Goal: Task Accomplishment & Management: Manage account settings

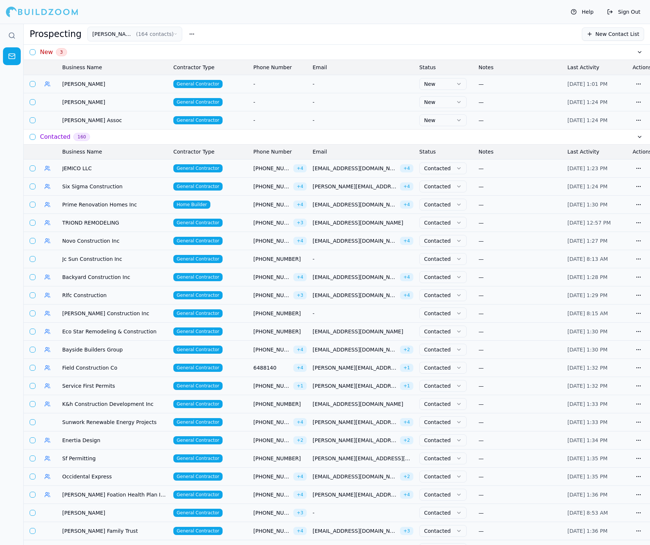
click at [126, 34] on button "[PERSON_NAME] CONSTRUCTION ( 164 contacts )" at bounding box center [134, 34] width 95 height 15
click at [112, 30] on button "[PERSON_NAME] CONSTRUCTION ( 164 contacts )" at bounding box center [134, 34] width 95 height 15
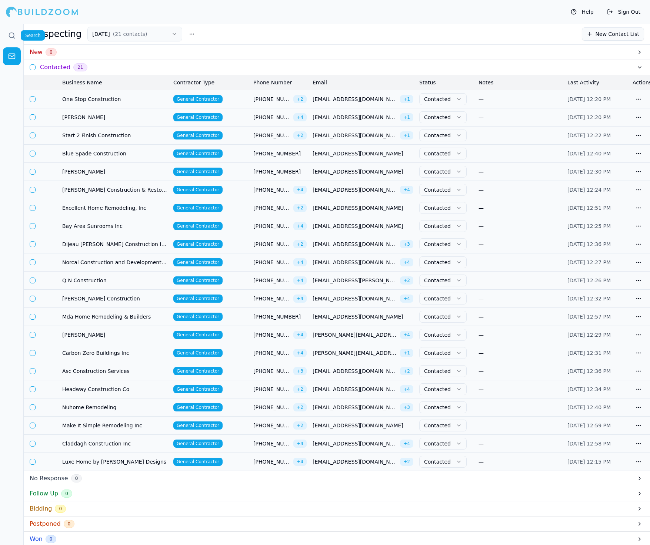
click at [16, 35] on link at bounding box center [12, 36] width 18 height 18
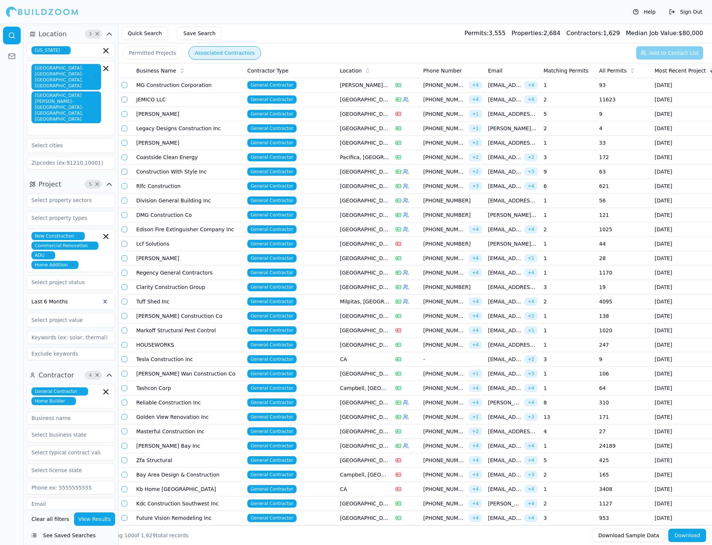
click at [644, 10] on button "Help" at bounding box center [644, 12] width 30 height 12
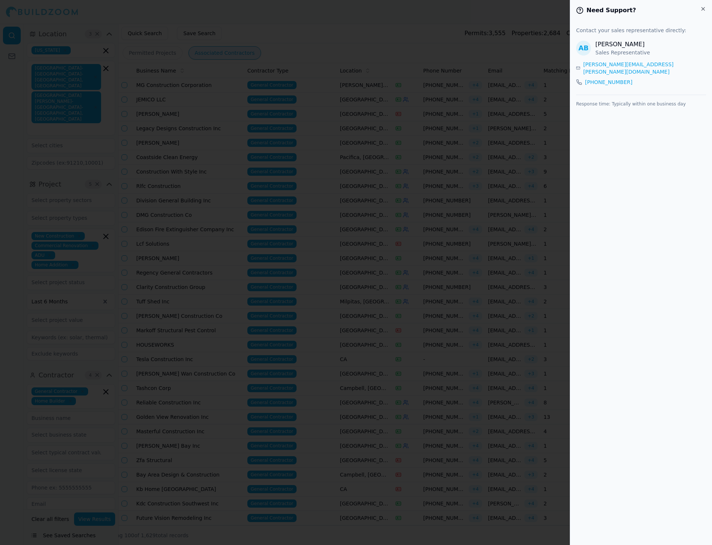
click at [449, 147] on div at bounding box center [356, 272] width 712 height 545
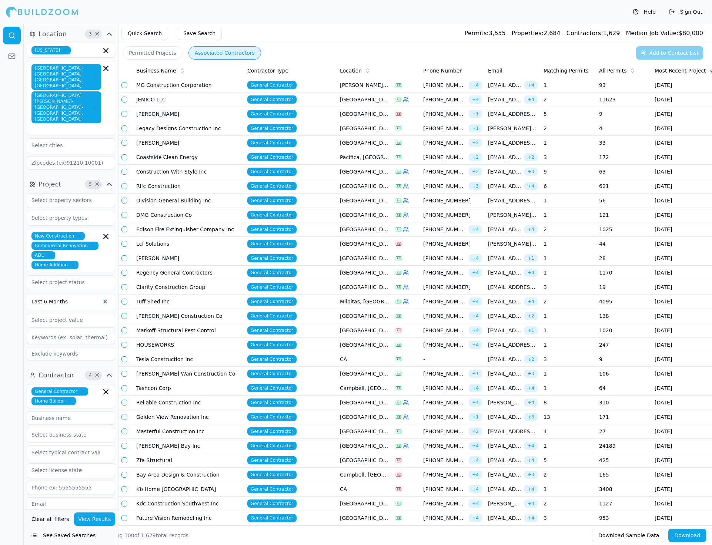
scroll to position [37, 0]
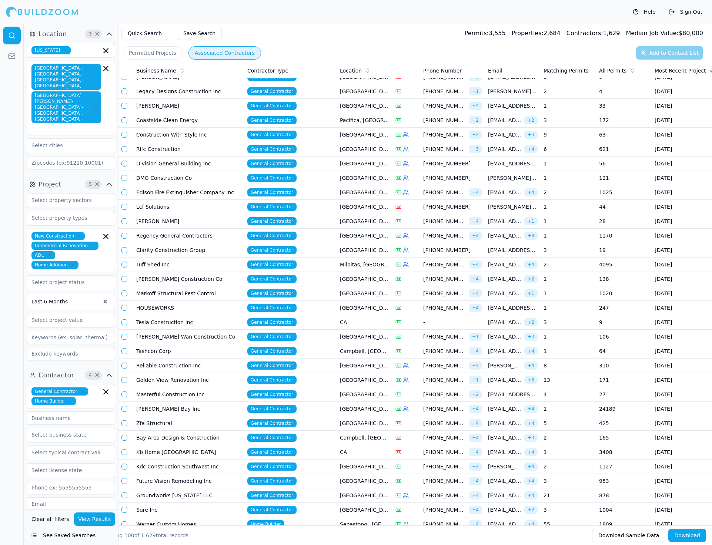
click at [147, 331] on td "[PERSON_NAME] Wan Construction Co" at bounding box center [188, 337] width 111 height 14
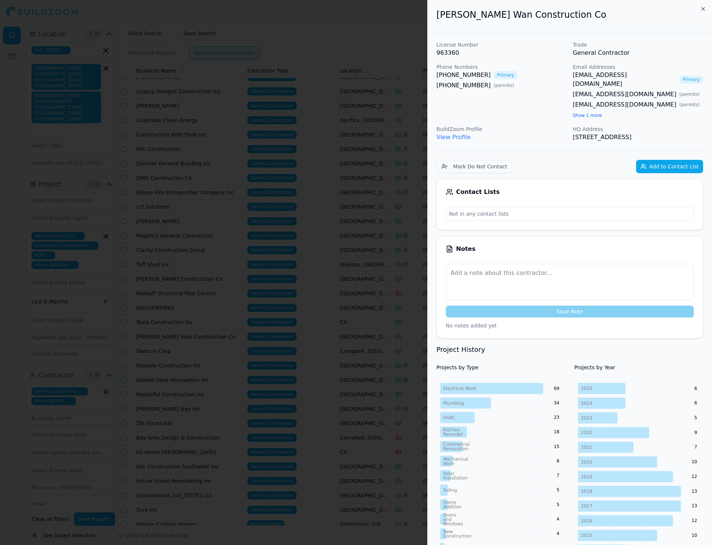
click at [649, 163] on button "Add to Contact List" at bounding box center [669, 166] width 67 height 13
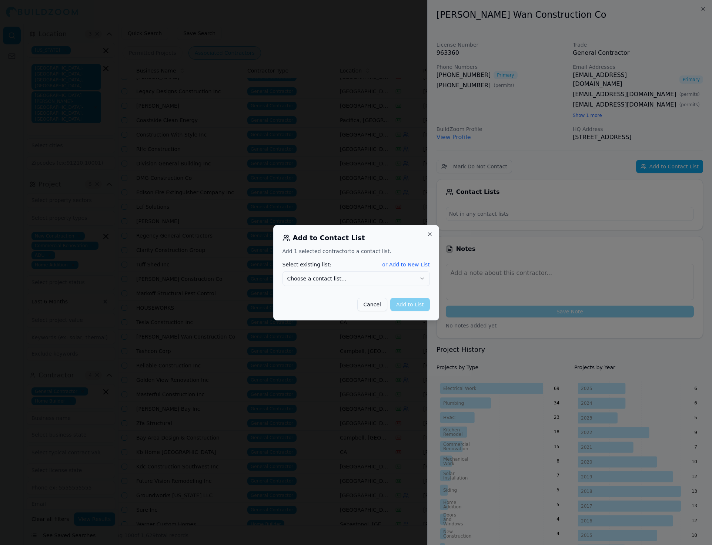
click at [404, 263] on button "or Add to New List" at bounding box center [405, 264] width 47 height 7
click at [348, 278] on input "New list name" at bounding box center [356, 278] width 147 height 13
type input "[DATE]"
click at [412, 307] on button "Add to List" at bounding box center [410, 303] width 40 height 13
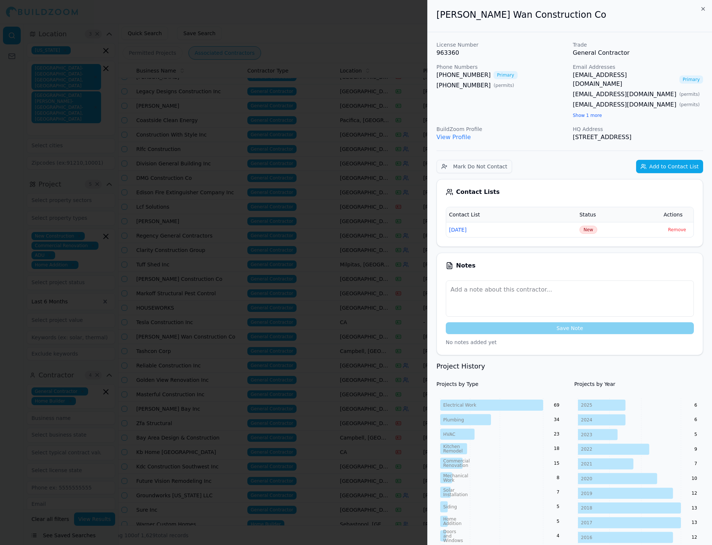
click at [308, 272] on div at bounding box center [356, 272] width 712 height 545
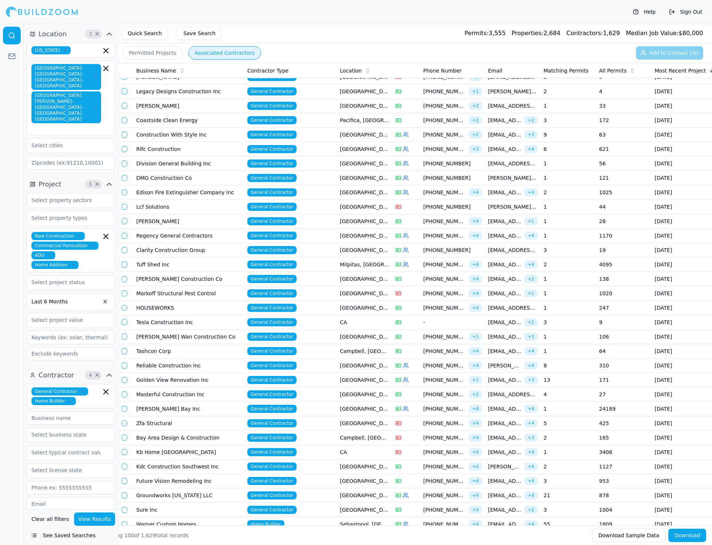
click at [219, 331] on td "[PERSON_NAME] Wan Construction Co" at bounding box center [188, 337] width 111 height 14
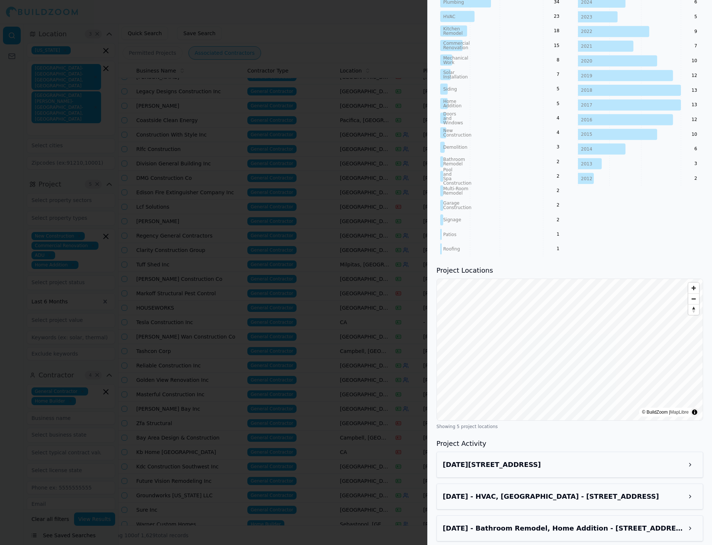
scroll to position [484, 0]
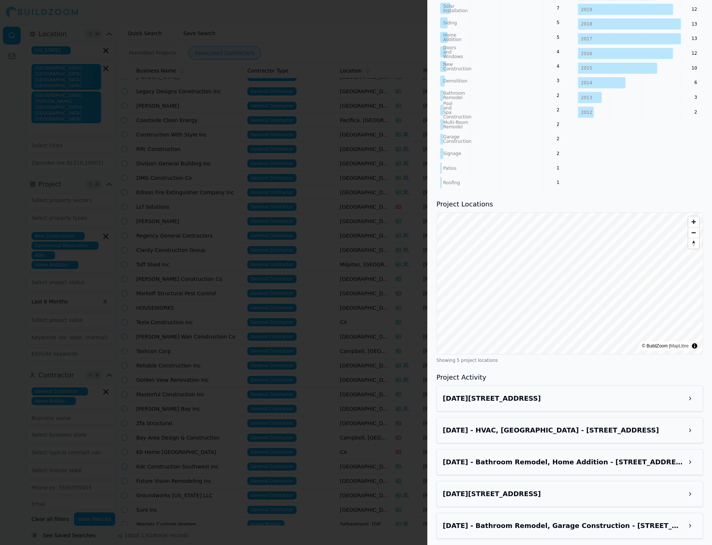
click at [304, 267] on div at bounding box center [356, 272] width 712 height 545
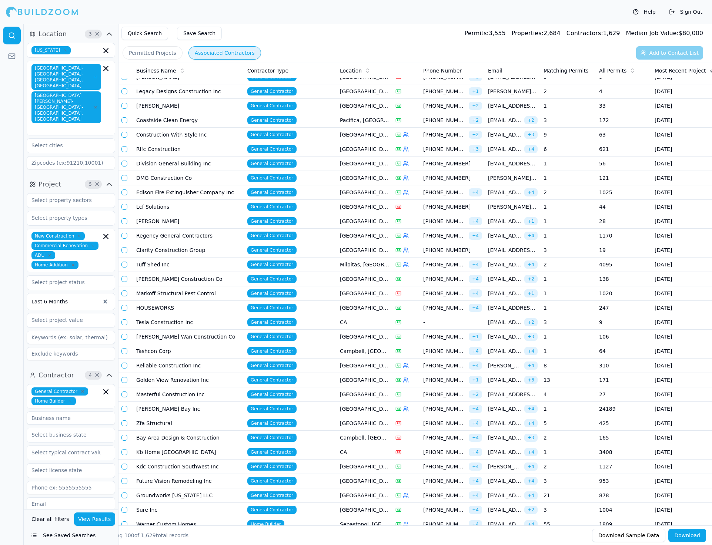
click at [124, 320] on button "button" at bounding box center [124, 323] width 6 height 6
click at [123, 305] on button "button" at bounding box center [124, 308] width 6 height 6
click at [124, 291] on button "button" at bounding box center [124, 294] width 6 height 6
click at [124, 276] on button "button" at bounding box center [124, 279] width 6 height 6
click at [124, 262] on button "button" at bounding box center [124, 265] width 6 height 6
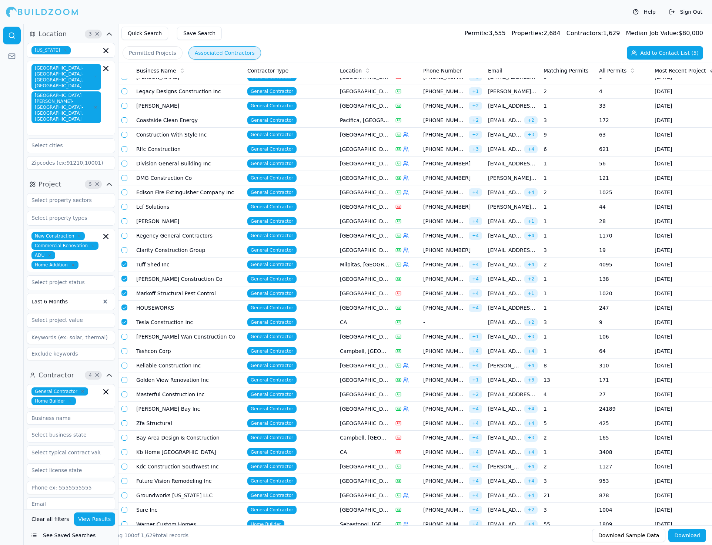
click at [126, 250] on button "button" at bounding box center [124, 250] width 6 height 6
click at [126, 233] on button "button" at bounding box center [124, 236] width 6 height 6
click at [124, 220] on button "button" at bounding box center [124, 221] width 6 height 6
click at [124, 207] on button "button" at bounding box center [124, 207] width 6 height 6
click at [125, 190] on button "button" at bounding box center [124, 193] width 6 height 6
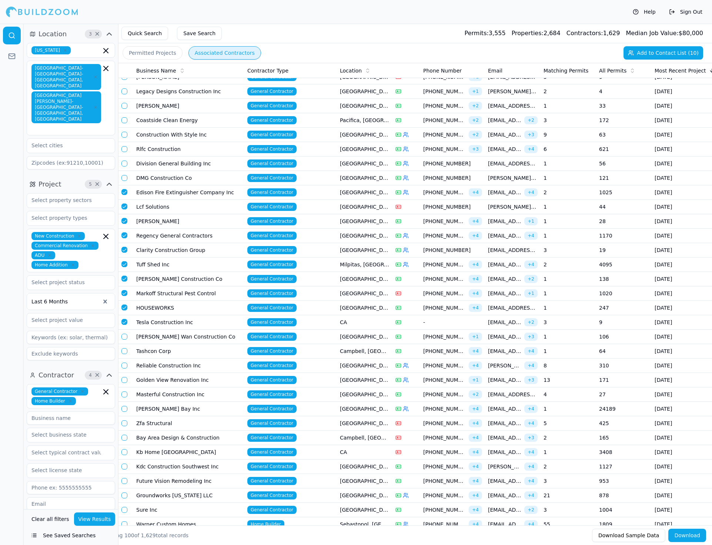
click at [124, 175] on button "button" at bounding box center [124, 178] width 6 height 6
click at [123, 161] on button "button" at bounding box center [124, 164] width 6 height 6
click at [123, 147] on button "button" at bounding box center [124, 149] width 6 height 6
click at [125, 134] on button "button" at bounding box center [124, 135] width 6 height 6
click at [124, 122] on td at bounding box center [125, 120] width 15 height 14
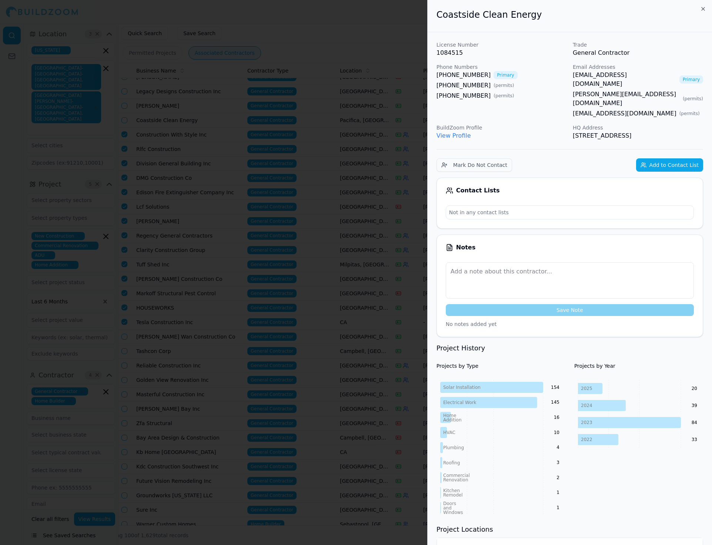
click at [142, 116] on div at bounding box center [356, 272] width 712 height 545
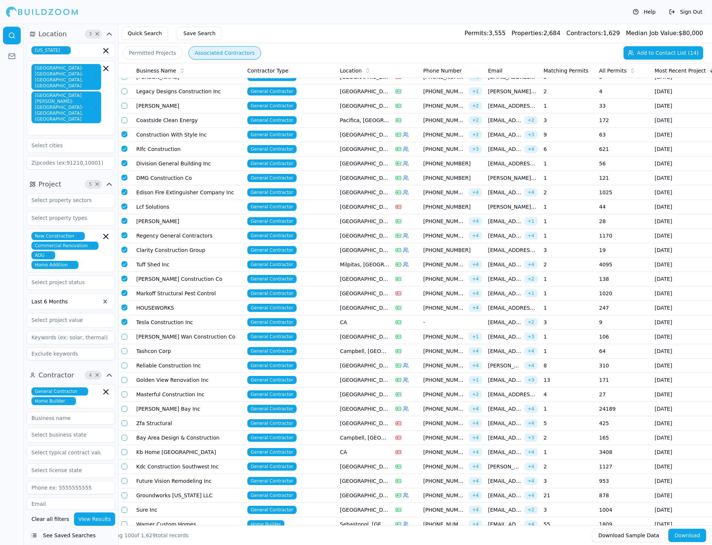
click at [124, 117] on button "button" at bounding box center [124, 120] width 6 height 6
click at [124, 106] on button "button" at bounding box center [124, 106] width 6 height 6
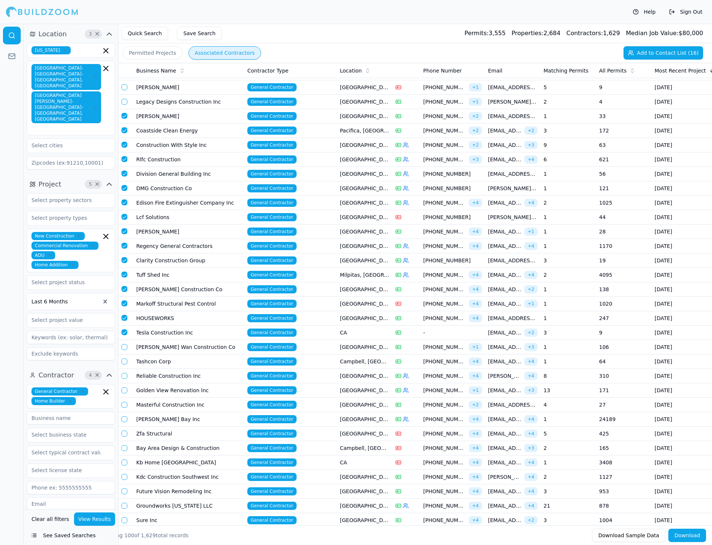
scroll to position [16, 0]
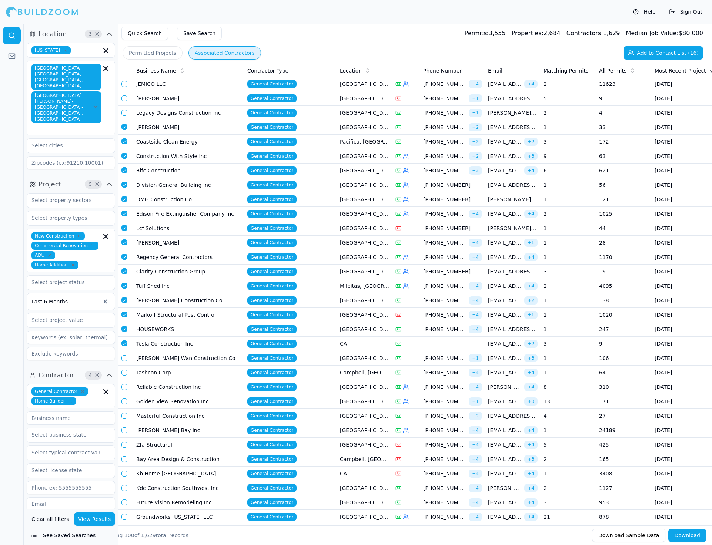
click at [125, 113] on button "button" at bounding box center [124, 113] width 6 height 6
click at [125, 98] on button "button" at bounding box center [124, 99] width 6 height 6
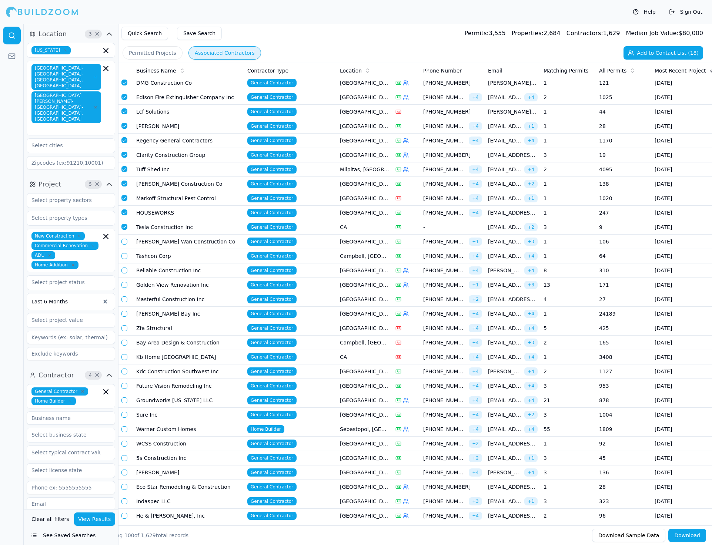
scroll to position [137, 0]
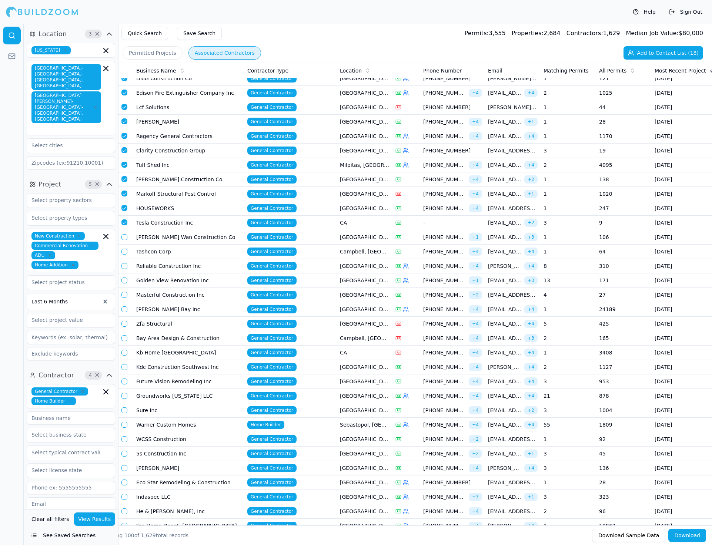
click at [125, 234] on button "button" at bounding box center [124, 237] width 6 height 6
click at [125, 249] on button "button" at bounding box center [124, 252] width 6 height 6
click at [124, 263] on button "button" at bounding box center [124, 266] width 6 height 6
click at [124, 234] on button "button" at bounding box center [124, 237] width 6 height 6
click at [126, 278] on button "button" at bounding box center [124, 281] width 6 height 6
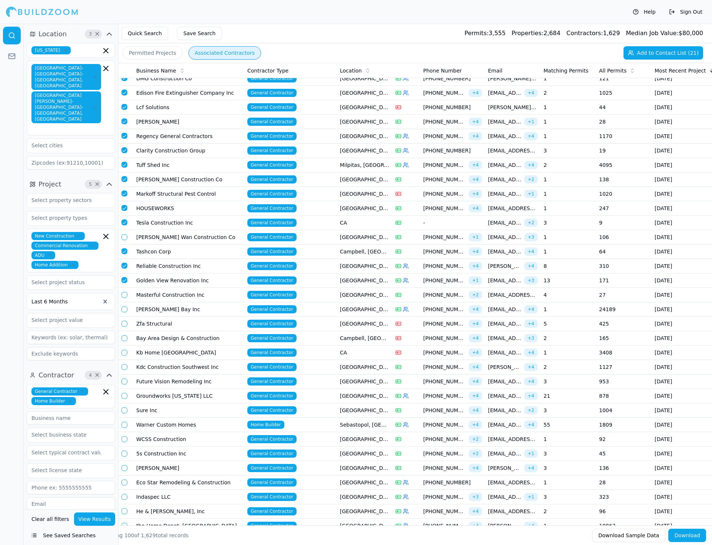
click at [125, 292] on button "button" at bounding box center [124, 295] width 6 height 6
click at [123, 307] on button "button" at bounding box center [124, 310] width 6 height 6
click at [124, 321] on button "button" at bounding box center [124, 324] width 6 height 6
click at [124, 335] on button "button" at bounding box center [124, 338] width 6 height 6
click at [124, 350] on button "button" at bounding box center [124, 353] width 6 height 6
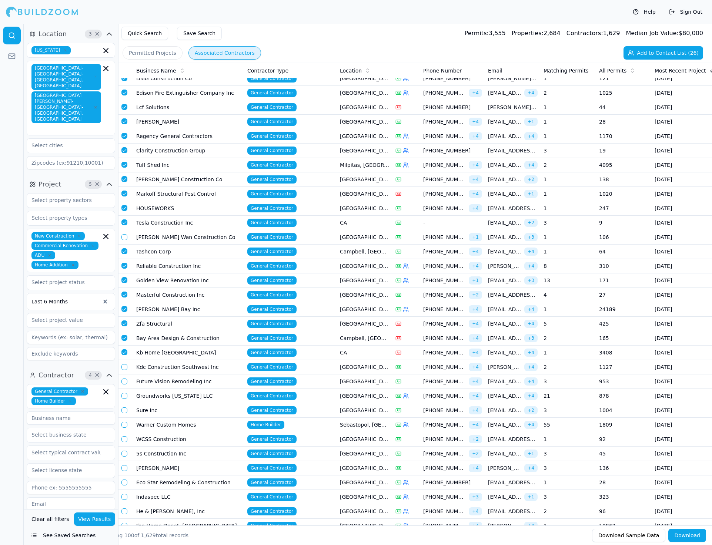
click at [124, 364] on button "button" at bounding box center [124, 367] width 6 height 6
click at [124, 379] on button "button" at bounding box center [124, 382] width 6 height 6
click at [124, 393] on button "button" at bounding box center [124, 396] width 6 height 6
click at [124, 408] on button "button" at bounding box center [124, 411] width 6 height 6
click at [124, 422] on button "button" at bounding box center [124, 425] width 6 height 6
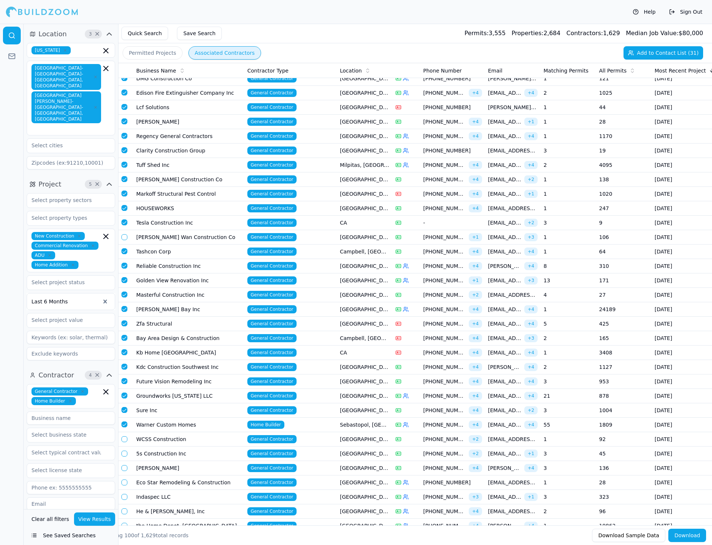
click at [124, 437] on button "button" at bounding box center [124, 440] width 6 height 6
click at [125, 451] on button "button" at bounding box center [124, 454] width 6 height 6
click at [122, 465] on button "button" at bounding box center [124, 468] width 6 height 6
click at [124, 480] on button "button" at bounding box center [124, 483] width 6 height 6
click at [124, 494] on button "button" at bounding box center [124, 497] width 6 height 6
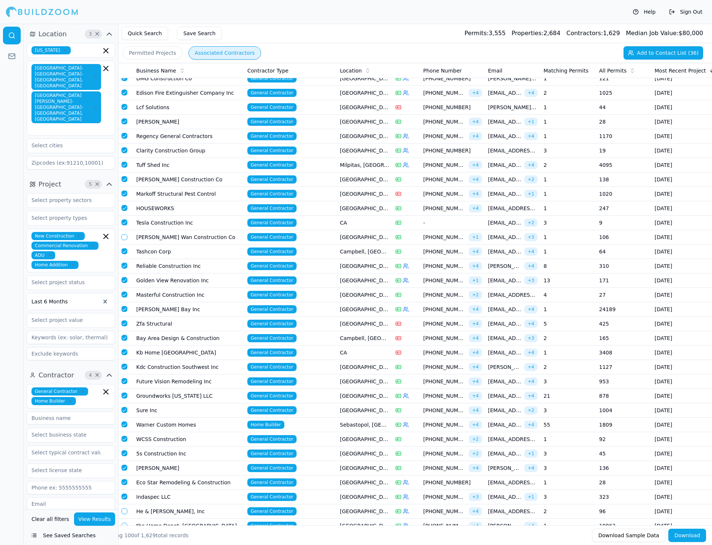
click at [125, 509] on button "button" at bounding box center [124, 512] width 6 height 6
click at [124, 523] on button "button" at bounding box center [124, 526] width 6 height 6
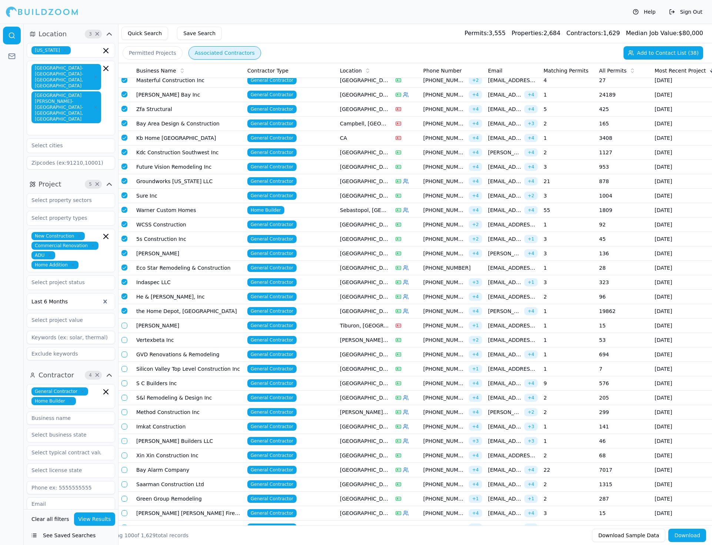
scroll to position [370, 0]
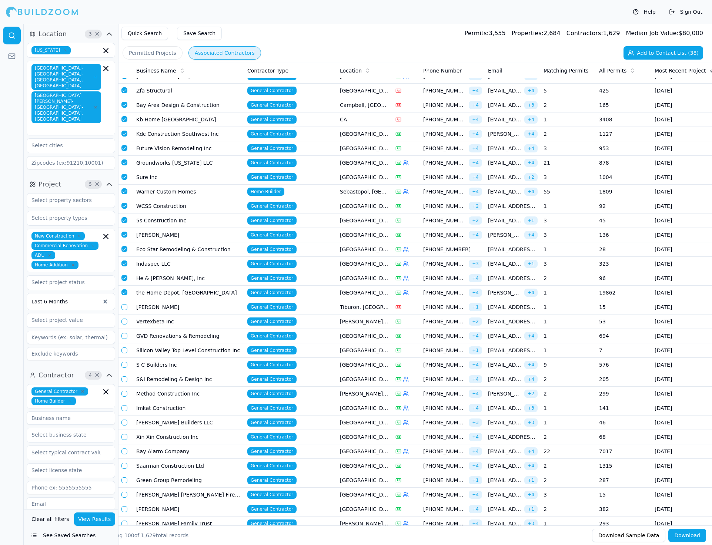
click at [125, 304] on button "button" at bounding box center [124, 307] width 6 height 6
click at [125, 319] on button "button" at bounding box center [124, 322] width 6 height 6
click at [124, 333] on button "button" at bounding box center [124, 336] width 6 height 6
click at [124, 348] on button "button" at bounding box center [124, 351] width 6 height 6
click at [126, 362] on button "button" at bounding box center [124, 365] width 6 height 6
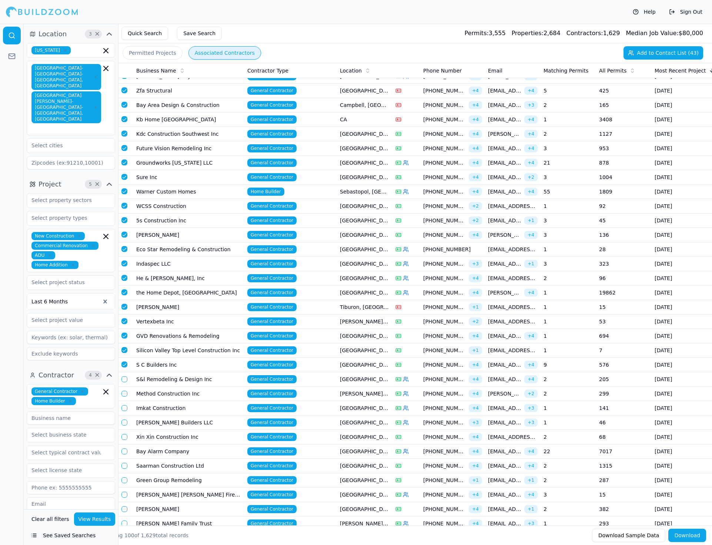
click at [127, 374] on td at bounding box center [125, 380] width 15 height 14
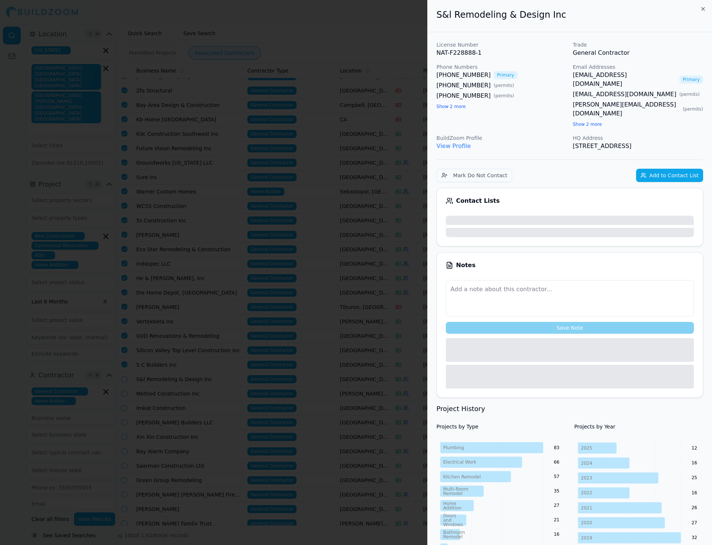
click at [127, 336] on div at bounding box center [356, 272] width 712 height 545
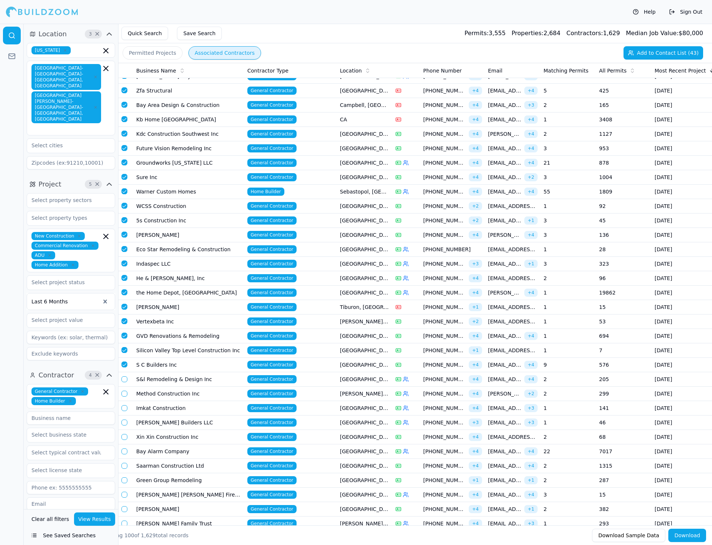
click at [126, 377] on button "button" at bounding box center [124, 380] width 6 height 6
click at [124, 391] on button "button" at bounding box center [124, 394] width 6 height 6
click at [124, 405] on button "button" at bounding box center [124, 408] width 6 height 6
click at [124, 420] on button "button" at bounding box center [124, 423] width 6 height 6
click at [125, 434] on button "button" at bounding box center [124, 437] width 6 height 6
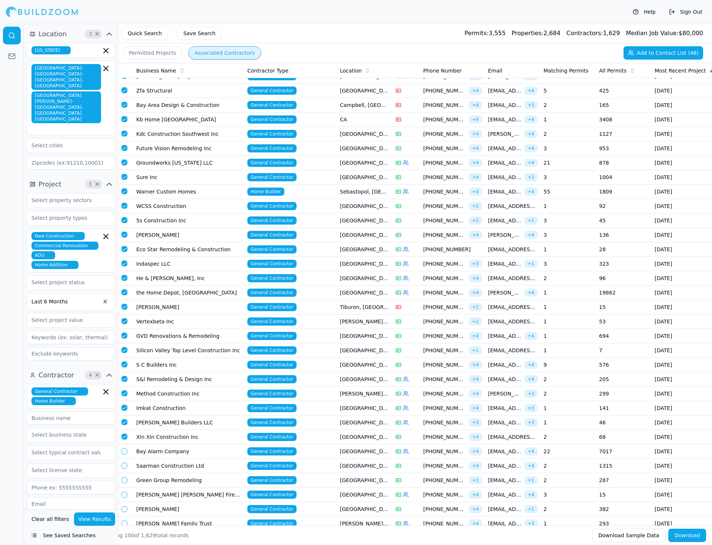
click at [125, 449] on button "button" at bounding box center [124, 452] width 6 height 6
click at [124, 459] on td at bounding box center [125, 466] width 15 height 14
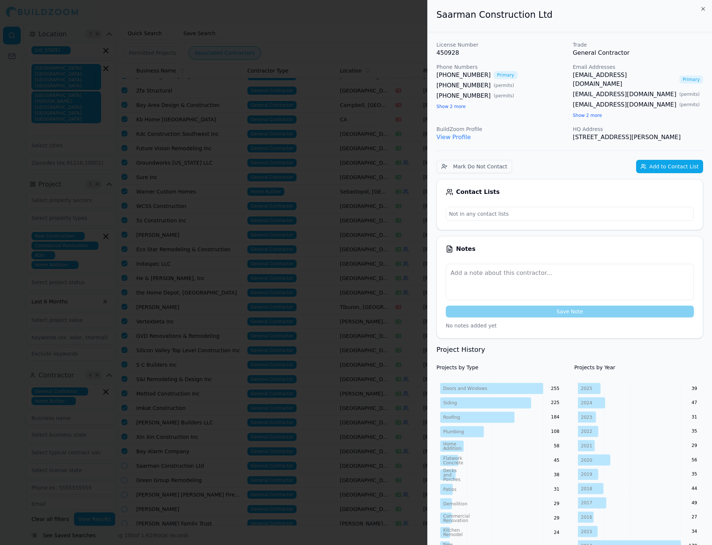
click at [124, 459] on div at bounding box center [356, 272] width 712 height 545
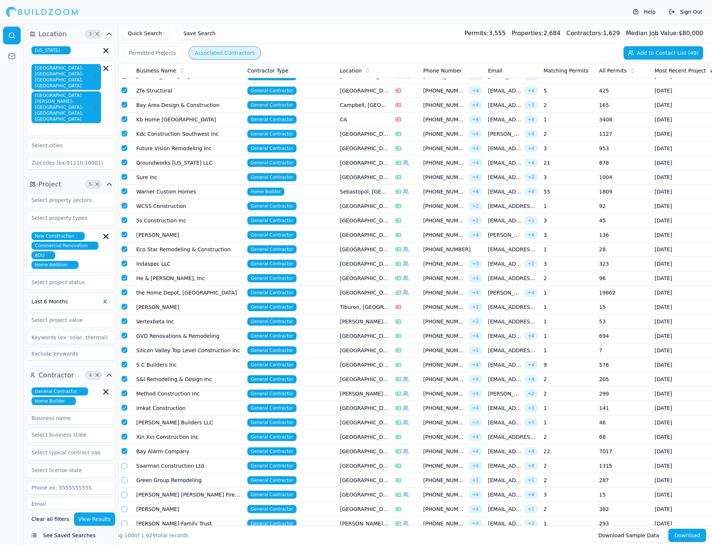
click at [124, 463] on button "button" at bounding box center [124, 466] width 6 height 6
click at [126, 478] on button "button" at bounding box center [124, 481] width 6 height 6
click at [124, 492] on button "button" at bounding box center [124, 495] width 6 height 6
click at [124, 507] on button "button" at bounding box center [124, 510] width 6 height 6
click at [123, 506] on button "button" at bounding box center [124, 509] width 6 height 6
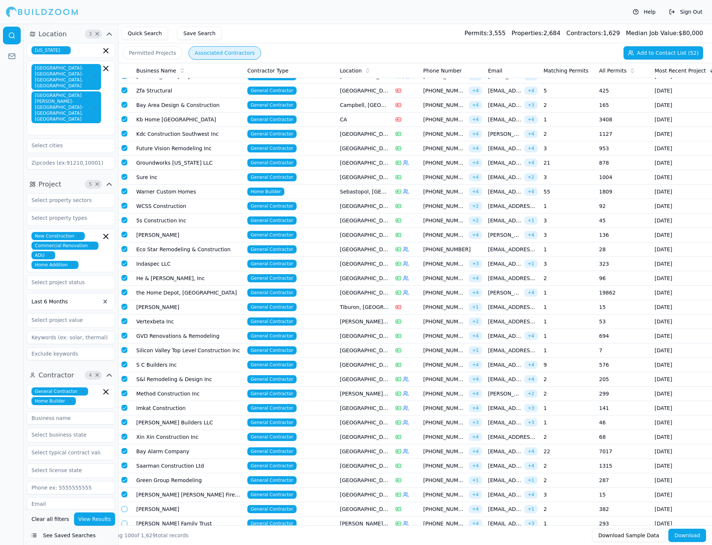
click at [123, 492] on button "button" at bounding box center [124, 495] width 6 height 6
click at [125, 477] on button "button" at bounding box center [124, 480] width 6 height 6
click at [124, 463] on button "button" at bounding box center [124, 466] width 6 height 6
click at [638, 58] on button "Add to Contact List (49)" at bounding box center [664, 52] width 80 height 13
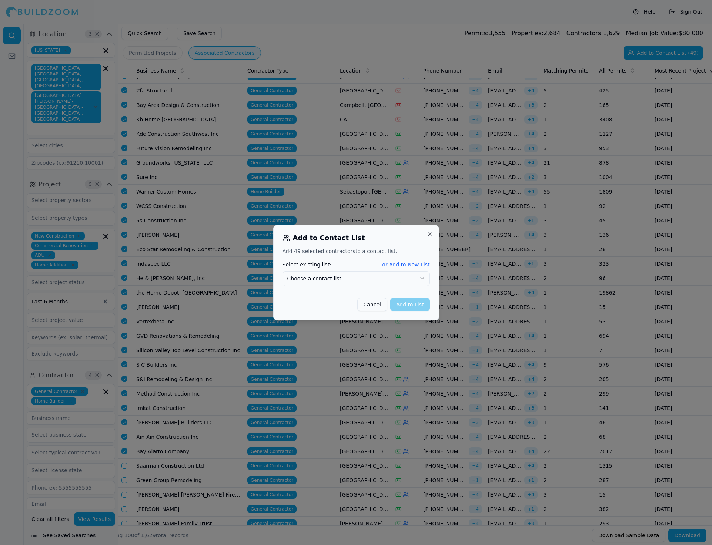
click at [424, 281] on icon "button" at bounding box center [422, 279] width 6 height 6
click at [405, 306] on button "Add to List" at bounding box center [410, 304] width 40 height 13
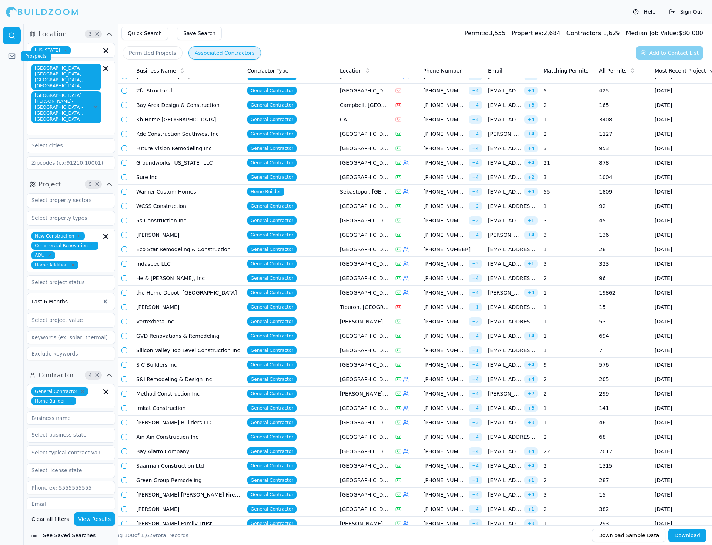
click at [11, 60] on link at bounding box center [12, 56] width 18 height 18
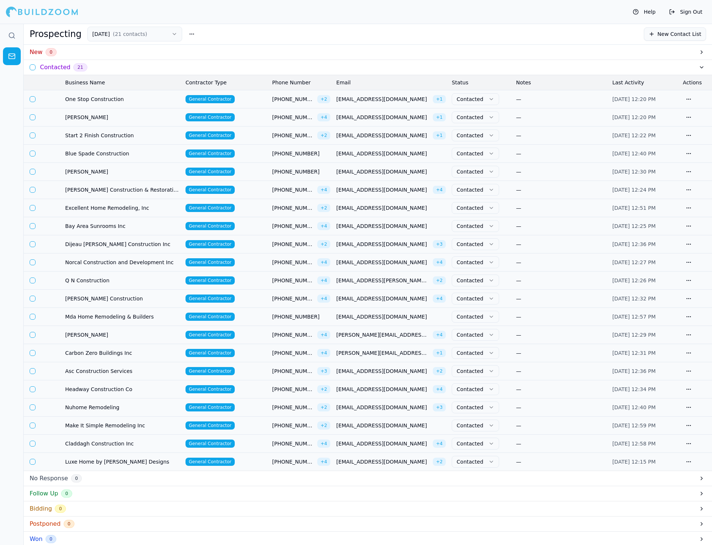
click at [61, 64] on h3 "Contacted" at bounding box center [55, 67] width 30 height 9
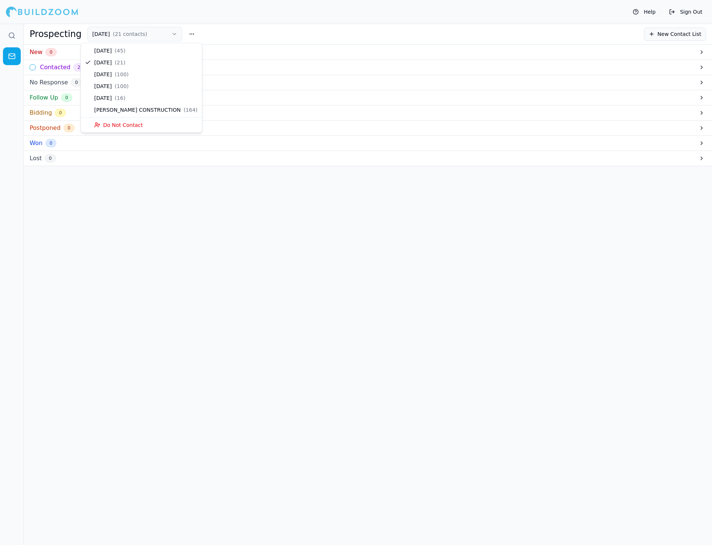
click at [116, 33] on button "[DATE] ( 21 contacts )" at bounding box center [134, 34] width 95 height 15
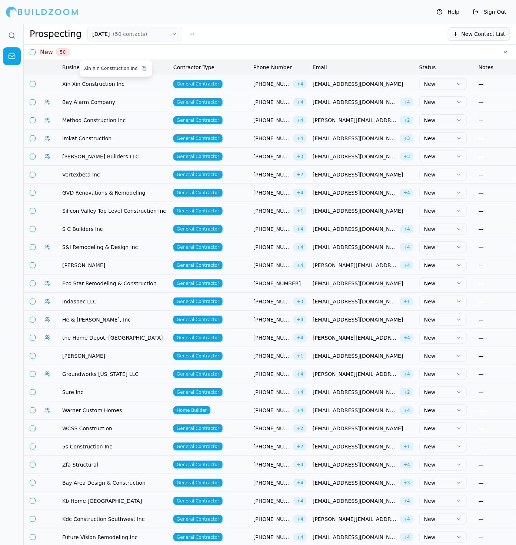
click at [95, 82] on span "Xin Xin Construction Inc" at bounding box center [114, 83] width 105 height 7
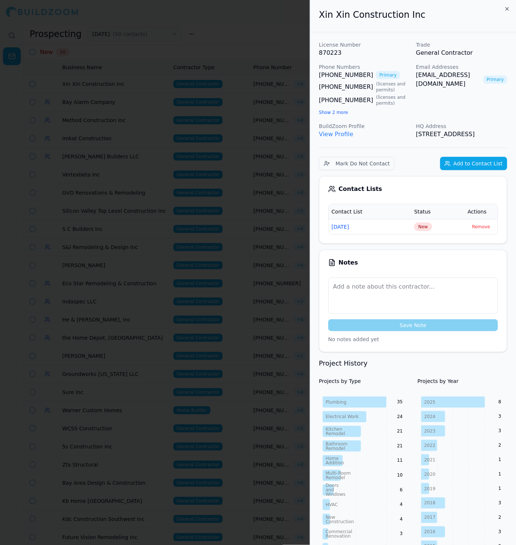
click at [471, 90] on div "Email Addresses [EMAIL_ADDRESS][DOMAIN_NAME] Primary" at bounding box center [461, 89] width 91 height 53
drag, startPoint x: 419, startPoint y: 19, endPoint x: 300, endPoint y: 16, distance: 119.3
click at [300, 24] on body "Help Sign Out Prospecting [DATE] ( 50 contacts ) New Contact List New 50 Busine…" at bounding box center [258, 285] width 516 height 522
copy body "Xin Xin Construction Inc"
click at [423, 231] on span "New" at bounding box center [423, 227] width 18 height 8
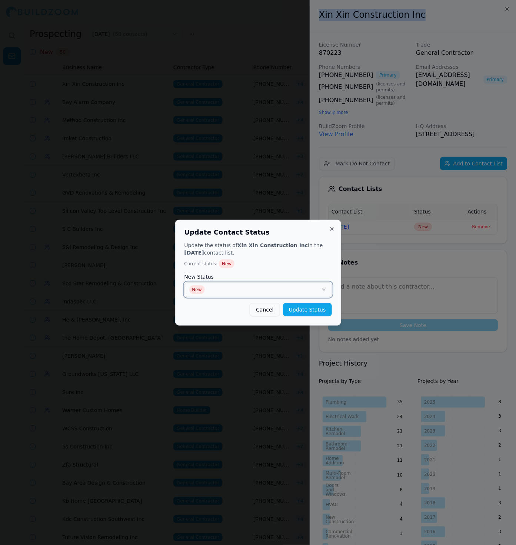
click at [246, 290] on button "New" at bounding box center [257, 290] width 147 height 15
click at [304, 317] on div "Update Contact Status Update the status of Xin Xin Construction Inc in the [DAT…" at bounding box center [258, 273] width 166 height 106
click at [304, 312] on button "Update Status" at bounding box center [307, 309] width 49 height 13
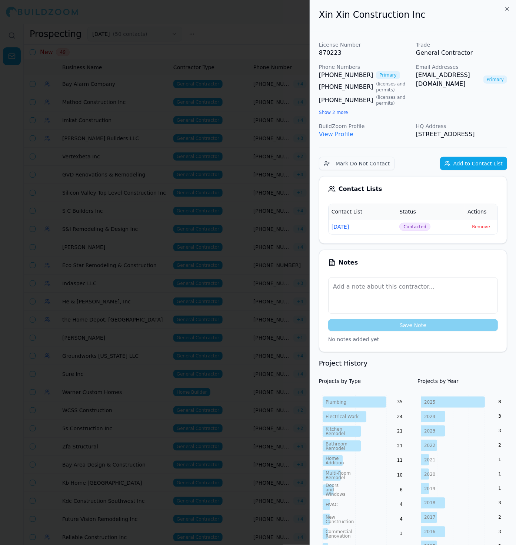
click at [141, 157] on div at bounding box center [258, 272] width 516 height 545
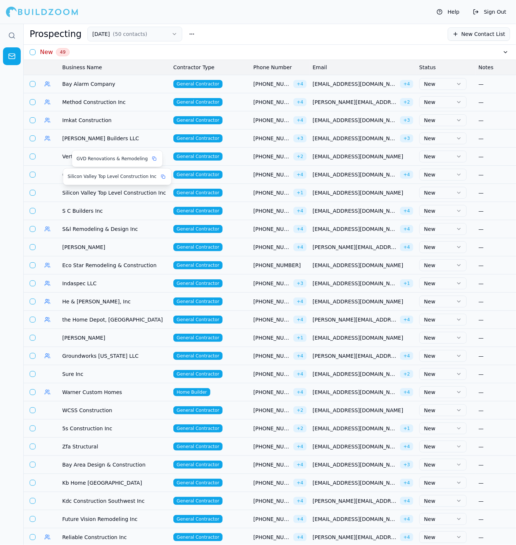
click at [81, 192] on span "Silicon Valley Top Level Construction Inc" at bounding box center [114, 192] width 105 height 7
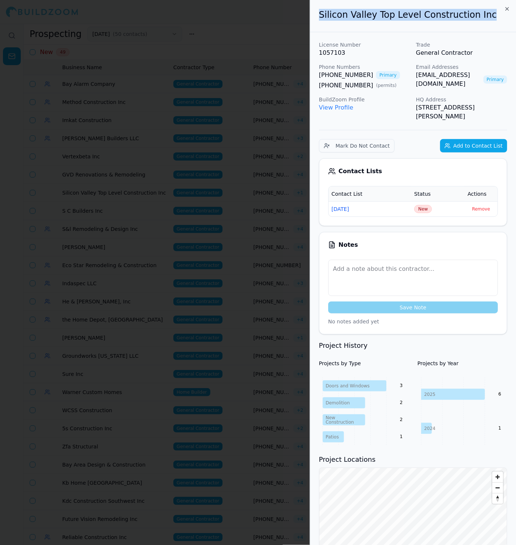
drag, startPoint x: 485, startPoint y: 14, endPoint x: 297, endPoint y: 16, distance: 188.9
click at [297, 24] on body "Help Sign Out Prospecting [DATE] ( 50 contacts ) New Contact List New 49 Busine…" at bounding box center [258, 285] width 516 height 522
click at [297, 16] on div at bounding box center [258, 272] width 516 height 545
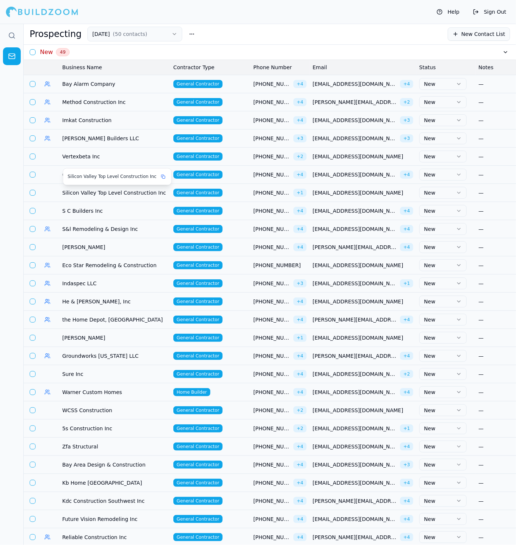
click at [116, 193] on span "Silicon Valley Top Level Construction Inc" at bounding box center [114, 192] width 105 height 7
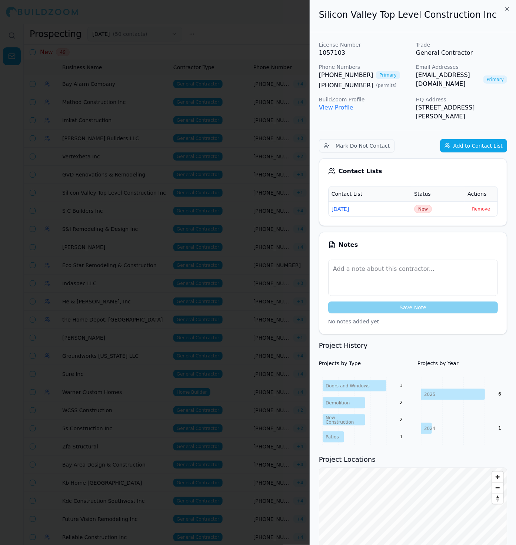
click at [482, 15] on h2 "Silicon Valley Top Level Construction Inc" at bounding box center [413, 15] width 188 height 12
drag, startPoint x: 482, startPoint y: 15, endPoint x: 306, endPoint y: 17, distance: 176.3
click at [306, 24] on body "Help Sign Out Prospecting [DATE] ( 50 contacts ) New Contact List New 49 Busine…" at bounding box center [258, 285] width 516 height 522
copy body "Silicon Valley Top Level Construction Inc"
click at [425, 205] on span "New" at bounding box center [423, 209] width 18 height 8
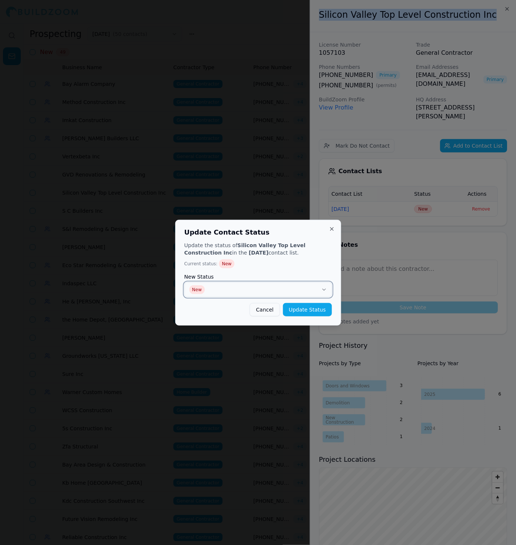
click at [247, 293] on button "New" at bounding box center [257, 290] width 147 height 15
click at [297, 310] on button "Update Status" at bounding box center [307, 309] width 49 height 13
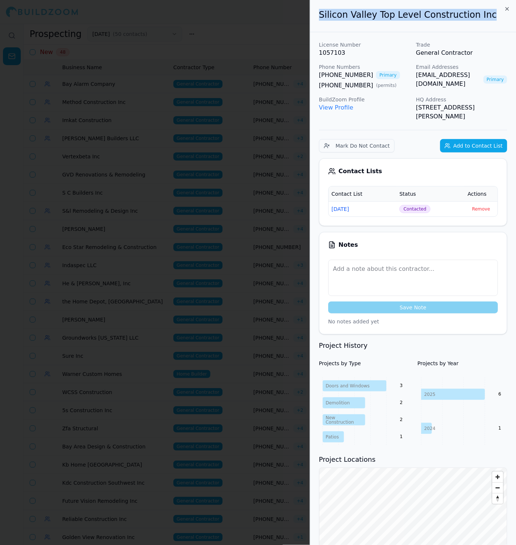
click at [105, 282] on div at bounding box center [258, 272] width 516 height 545
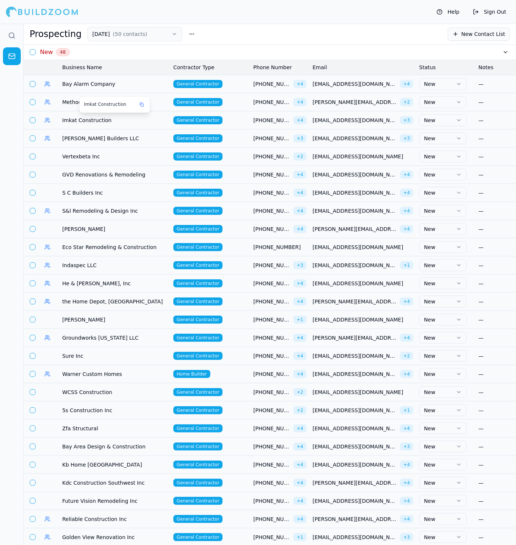
click at [101, 120] on span "Imkat Construction" at bounding box center [114, 120] width 105 height 7
